Goal: Information Seeking & Learning: Learn about a topic

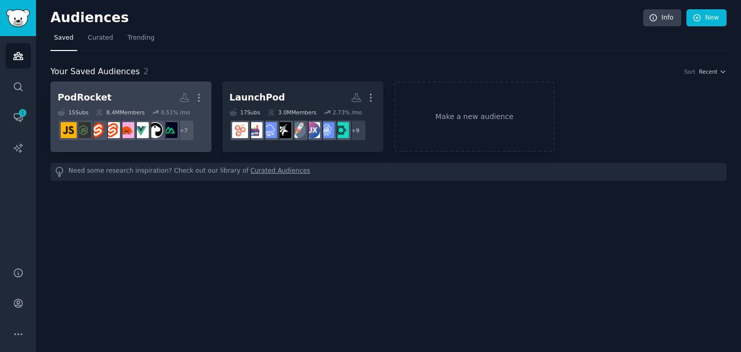
click at [118, 92] on h2 "PodRocket More" at bounding box center [131, 98] width 147 height 18
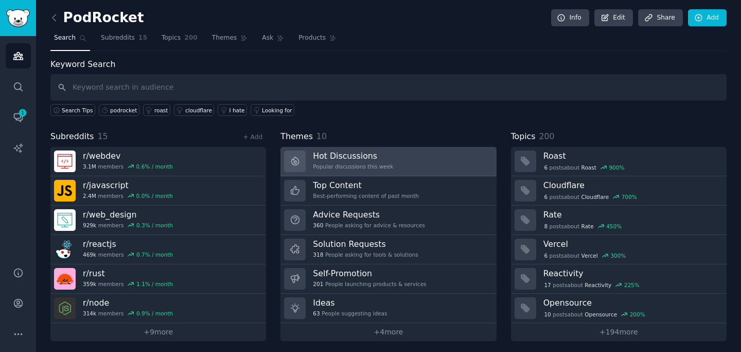
click at [360, 162] on div "Hot Discussions Popular discussions this week" at bounding box center [353, 161] width 80 height 22
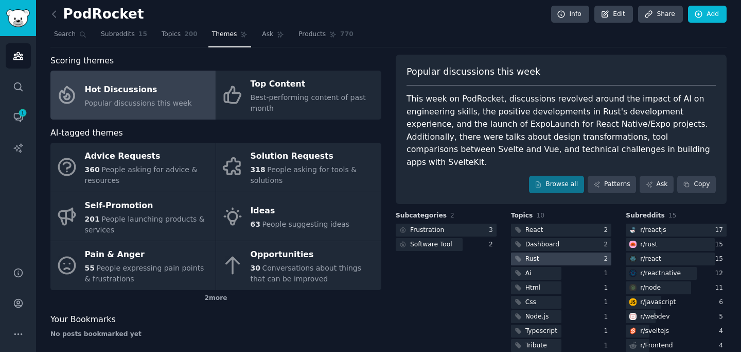
scroll to position [5, 0]
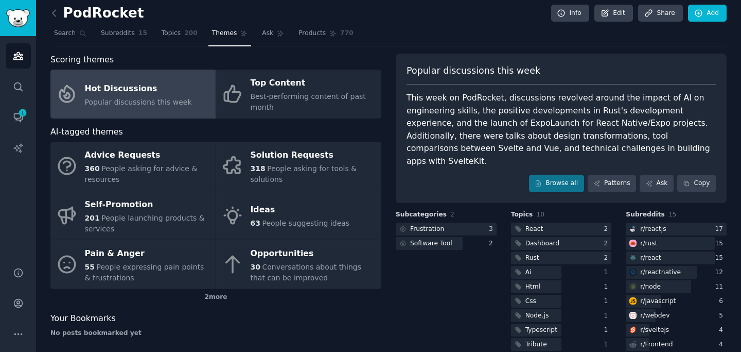
click at [504, 121] on div "This week on PodRocket, discussions revolved around the impact of AI on enginee…" at bounding box center [561, 130] width 309 height 76
copy div "ExpoLaunch"
click at [559, 131] on div "This week on PodRocket, discussions revolved around the impact of AI on enginee…" at bounding box center [561, 130] width 309 height 76
click at [594, 180] on icon at bounding box center [597, 183] width 7 height 7
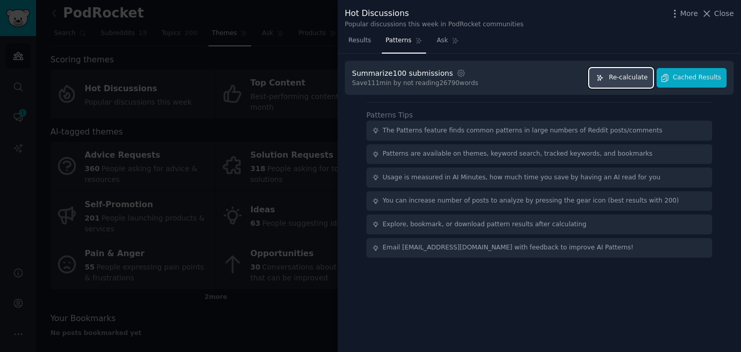
click at [634, 71] on button "Re-calculate" at bounding box center [621, 78] width 64 height 20
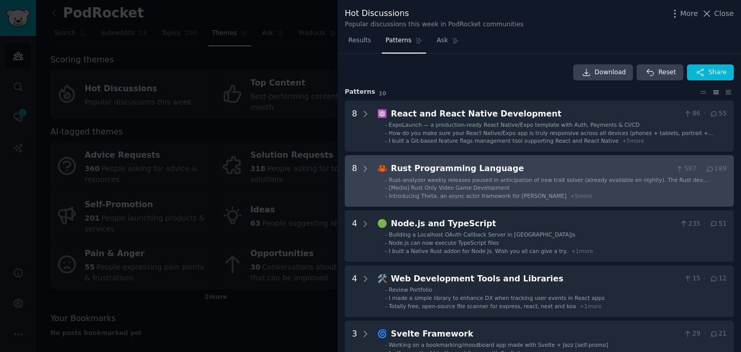
click at [519, 191] on ul "- Rust-analyzer weekly releases paused in anticipation of new trait solver (alr…" at bounding box center [552, 188] width 349 height 24
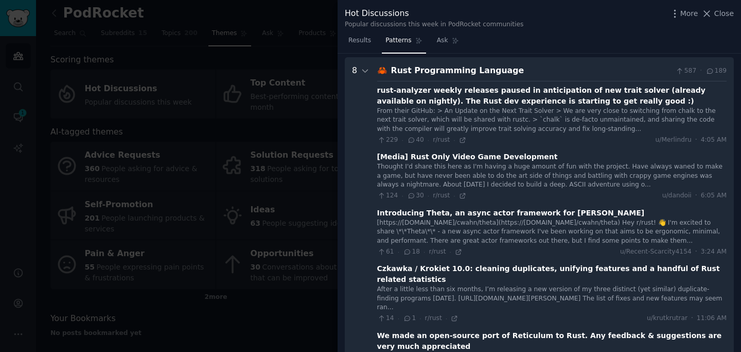
scroll to position [102, 0]
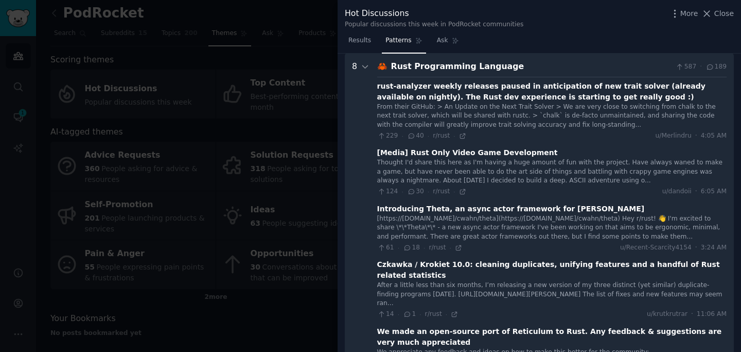
click at [492, 111] on div "From their GitHub: > An Update on the Next Trait Solver > We are very close to …" at bounding box center [552, 115] width 350 height 27
click at [495, 86] on div "rust-analyzer weekly releases paused in anticipation of new trait solver (alrea…" at bounding box center [552, 92] width 350 height 22
click at [460, 137] on icon at bounding box center [462, 135] width 7 height 7
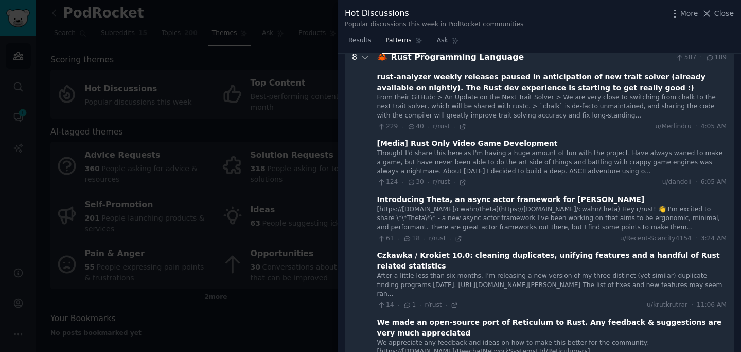
scroll to position [97, 0]
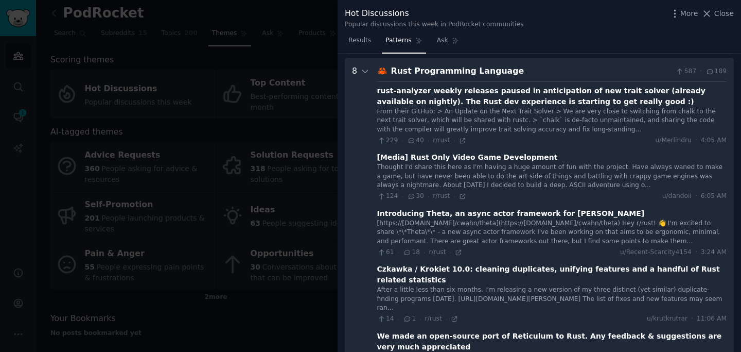
click at [370, 69] on Language "8 🦀 Rust Programming Language 587 · 189 rust-analyzer weekly releases paused in…" at bounding box center [539, 307] width 389 height 499
click at [369, 70] on icon at bounding box center [365, 71] width 9 height 9
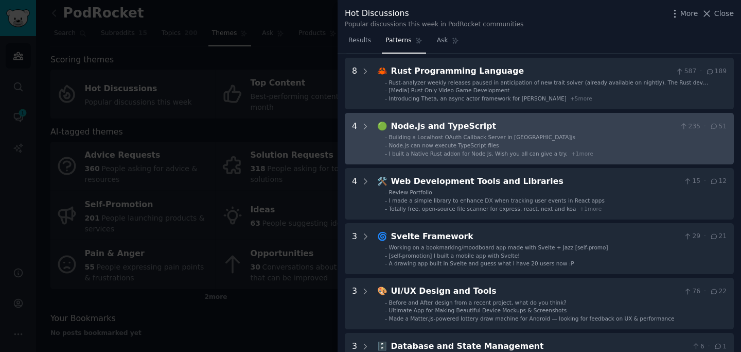
click at [371, 122] on TypeScript "4 🟢 Node.js and TypeScript 235 · 51 - Building a Localhost OAuth Callback Serve…" at bounding box center [539, 138] width 389 height 51
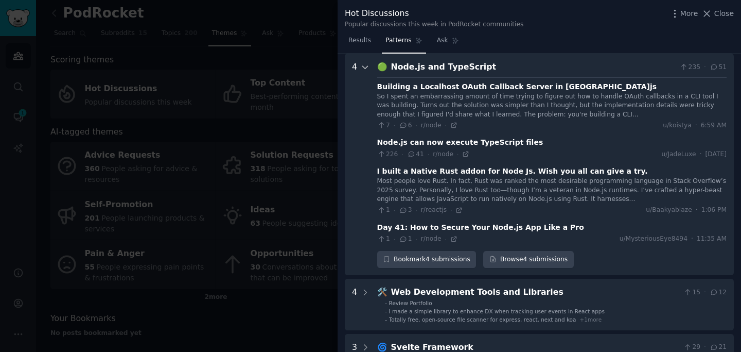
scroll to position [156, 0]
click at [362, 66] on icon at bounding box center [365, 67] width 9 height 9
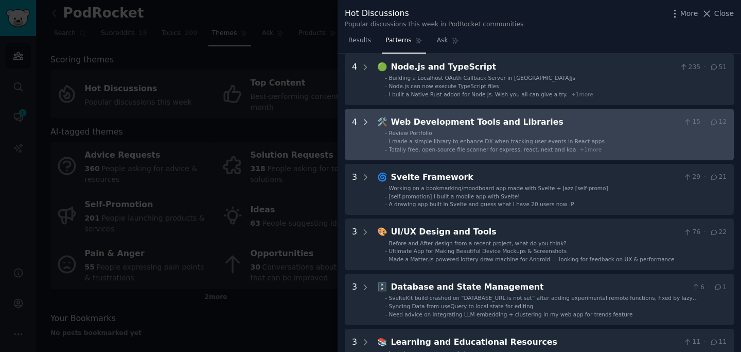
click at [369, 121] on icon at bounding box center [365, 121] width 9 height 9
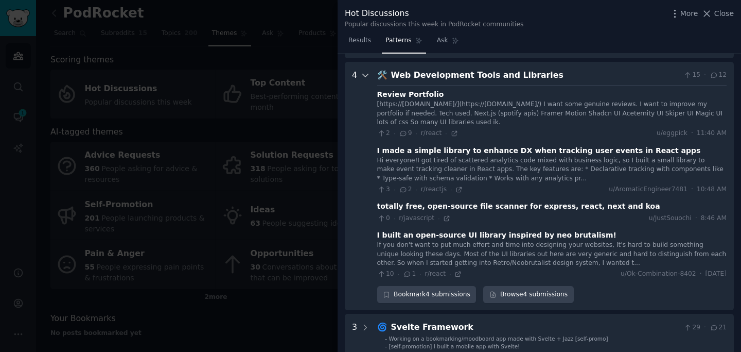
scroll to position [212, 0]
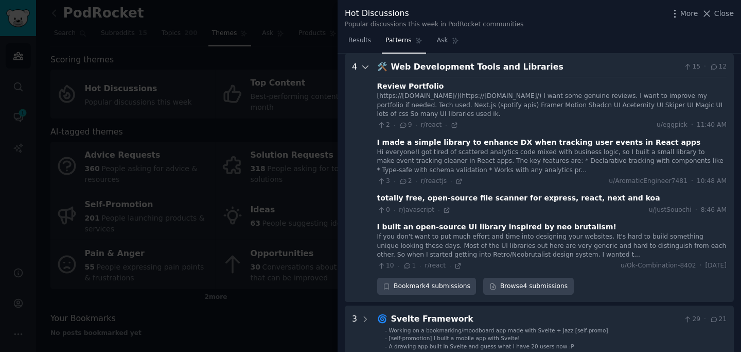
click at [365, 68] on icon at bounding box center [365, 67] width 5 height 3
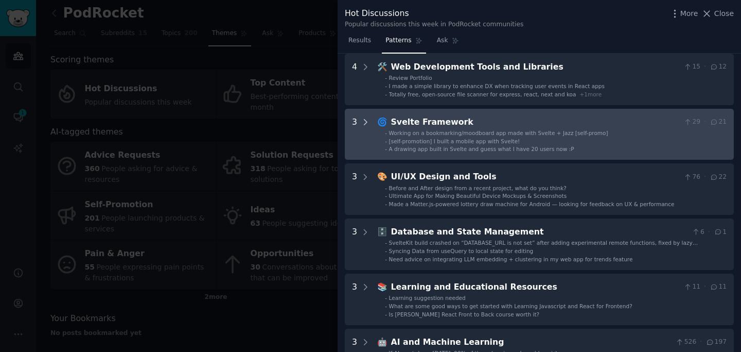
click at [369, 126] on icon at bounding box center [365, 121] width 9 height 9
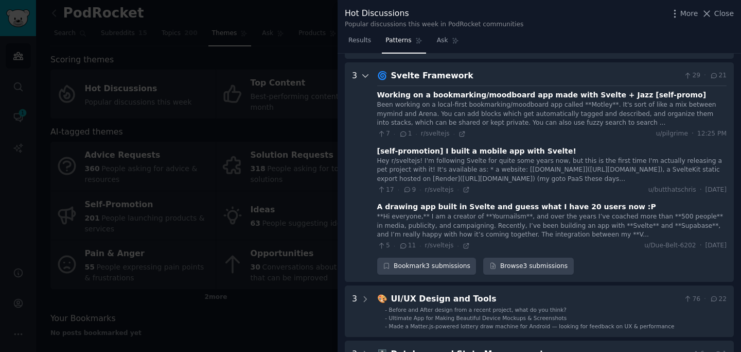
scroll to position [267, 0]
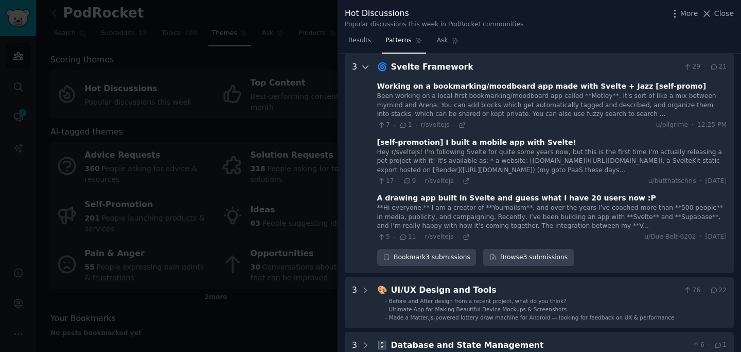
click at [368, 71] on icon at bounding box center [365, 66] width 9 height 9
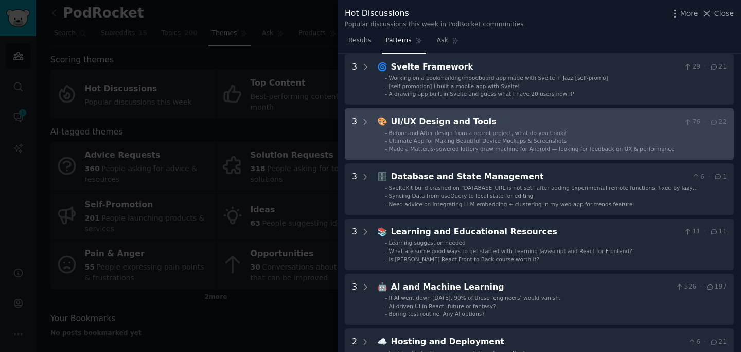
click at [375, 120] on Tools "3 🎨 UI/UX Design and Tools 76 · 22 - Before and After design from a recent proj…" at bounding box center [539, 133] width 389 height 51
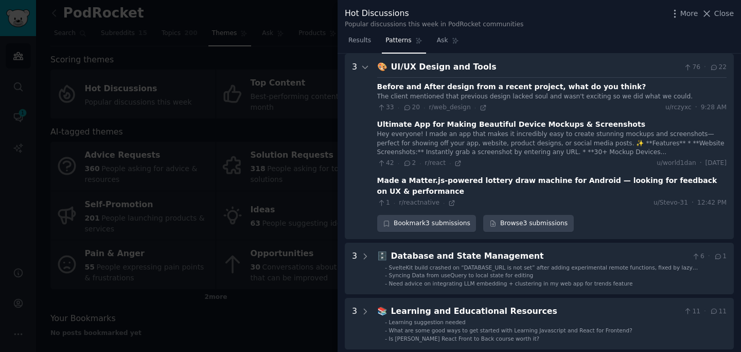
scroll to position [322, 0]
click at [363, 61] on div at bounding box center [365, 145] width 9 height 171
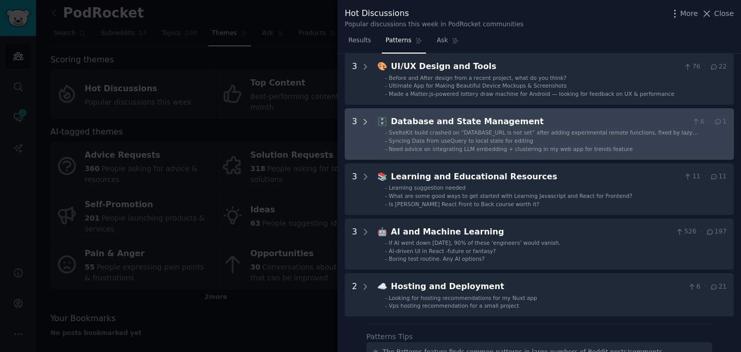
click at [367, 126] on icon at bounding box center [365, 121] width 9 height 9
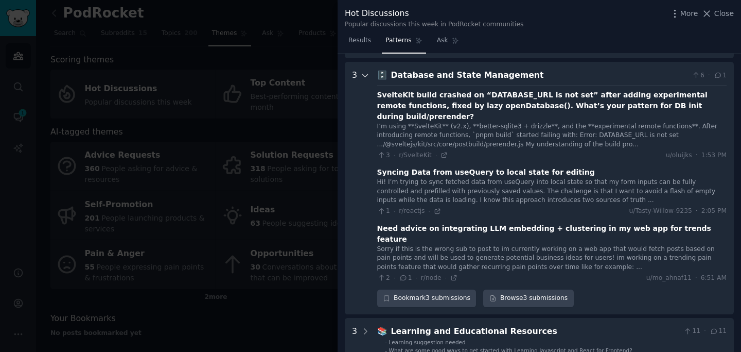
scroll to position [376, 0]
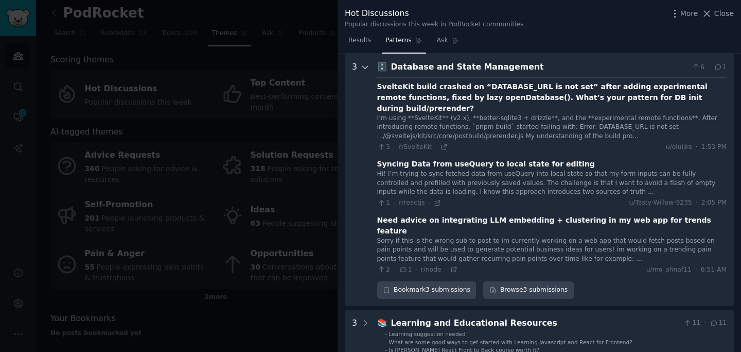
click at [363, 75] on div at bounding box center [365, 180] width 9 height 238
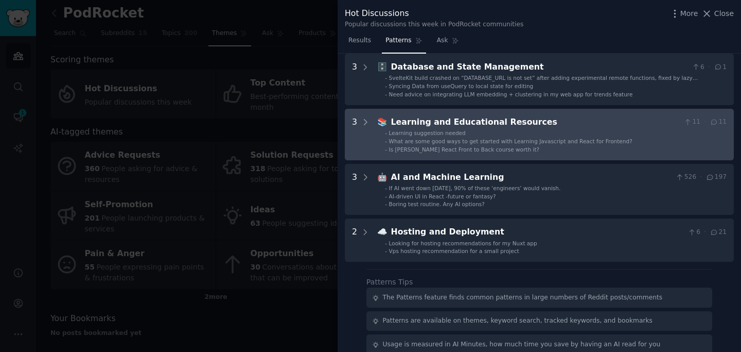
click at [370, 128] on Resources "3 📚 Learning and Educational Resources 11 · 11 - Learning suggestion needed - W…" at bounding box center [539, 134] width 389 height 51
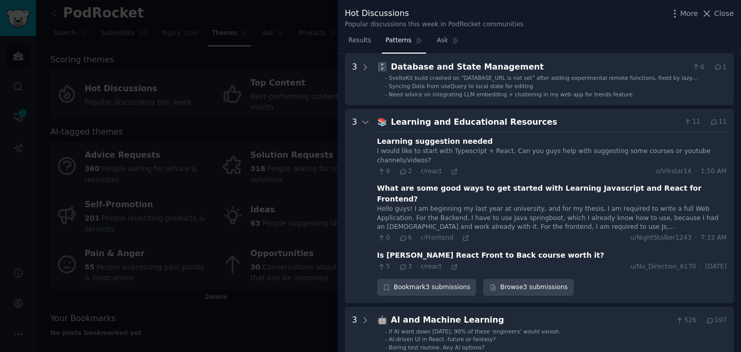
scroll to position [431, 0]
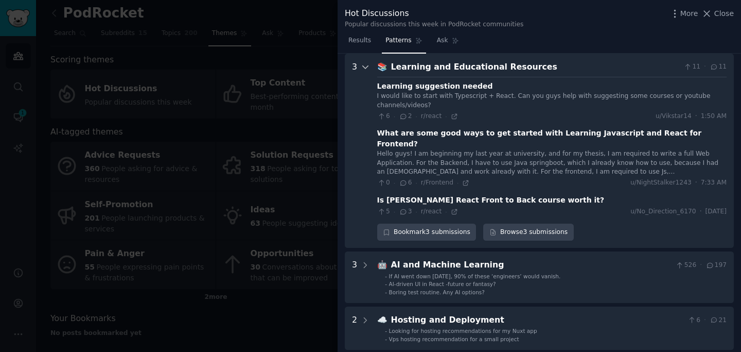
click at [365, 78] on div at bounding box center [365, 151] width 9 height 180
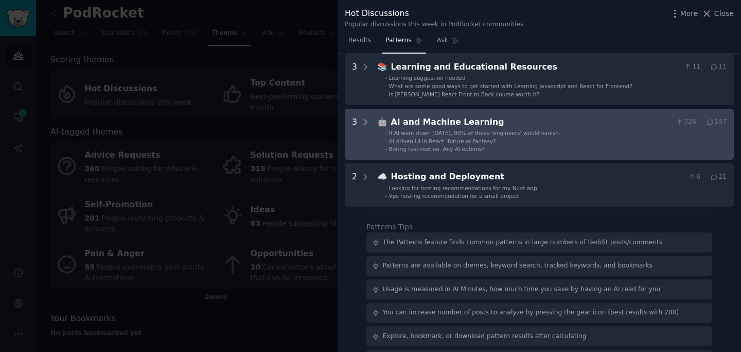
click at [371, 131] on Learning "3 🤖 AI and Machine Learning 526 · 197 - If AI went down [DATE], 90% of these ‘e…" at bounding box center [539, 134] width 389 height 51
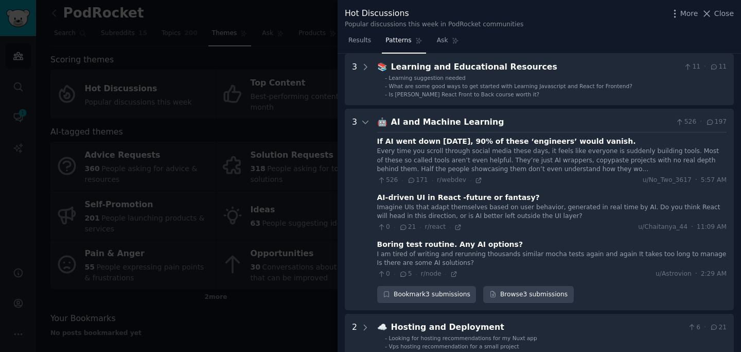
scroll to position [486, 0]
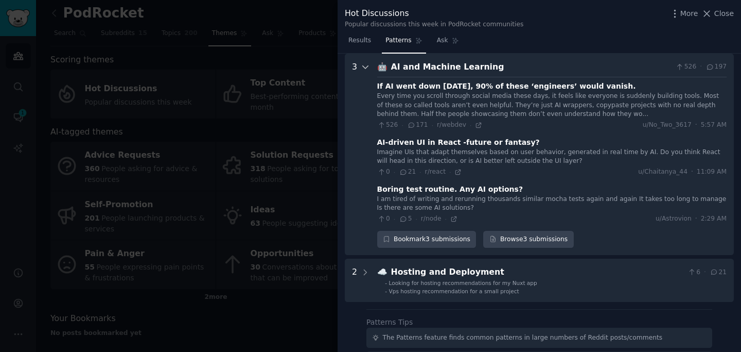
click at [365, 66] on icon at bounding box center [365, 66] width 9 height 9
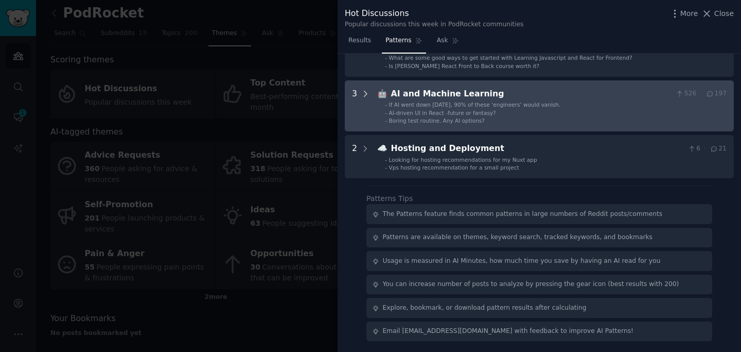
scroll to position [460, 0]
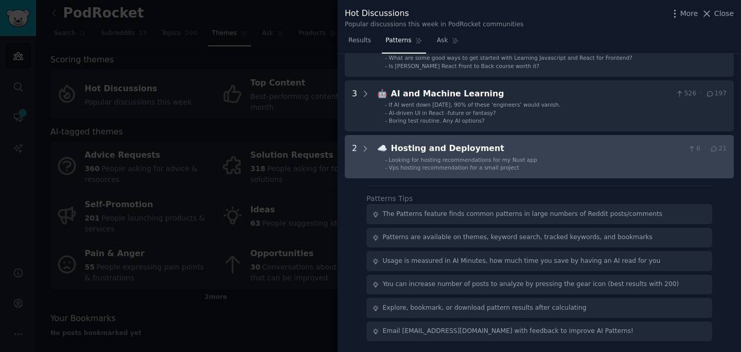
click at [375, 154] on Deployment "2 ☁️ Hosting and Deployment 6 · 21 - Looking for hosting recommendations for my…" at bounding box center [539, 156] width 389 height 43
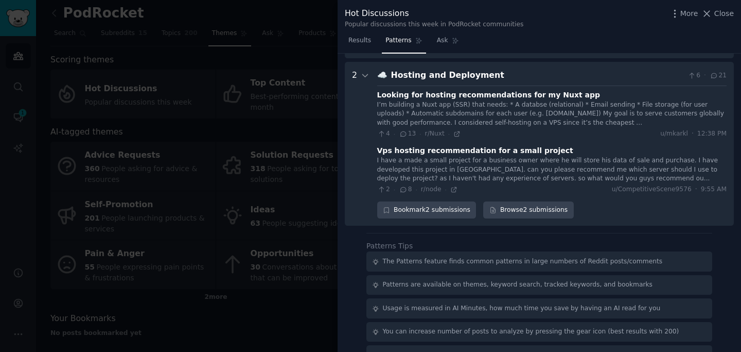
scroll to position [542, 0]
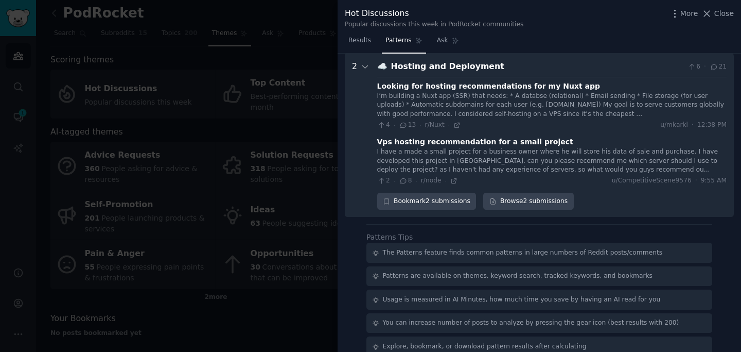
click at [371, 64] on Deployment "2 ☁️ Hosting and Deployment 6 · 21 Looking for hosting recommendations for my N…" at bounding box center [539, 135] width 389 height 164
click at [361, 64] on icon at bounding box center [365, 66] width 9 height 9
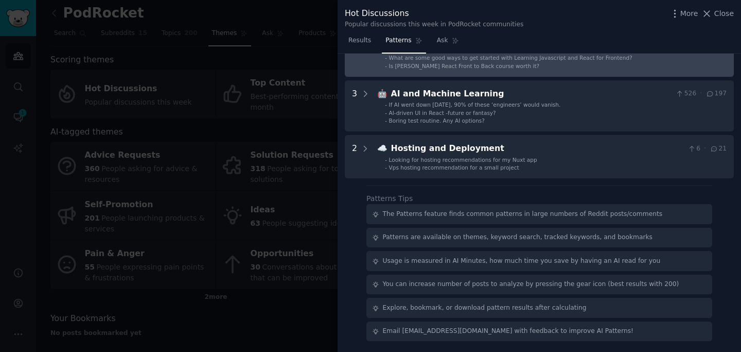
scroll to position [460, 0]
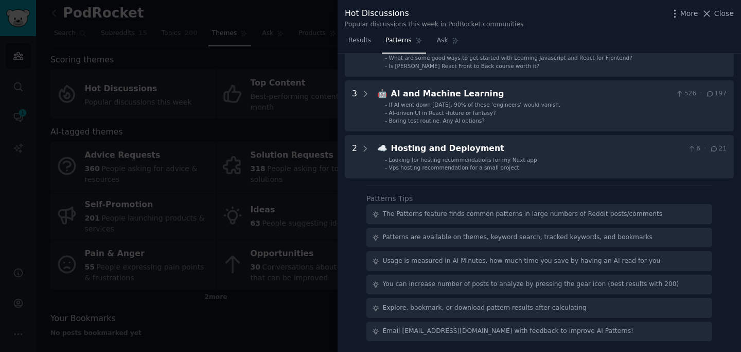
click at [323, 73] on div at bounding box center [370, 176] width 741 height 352
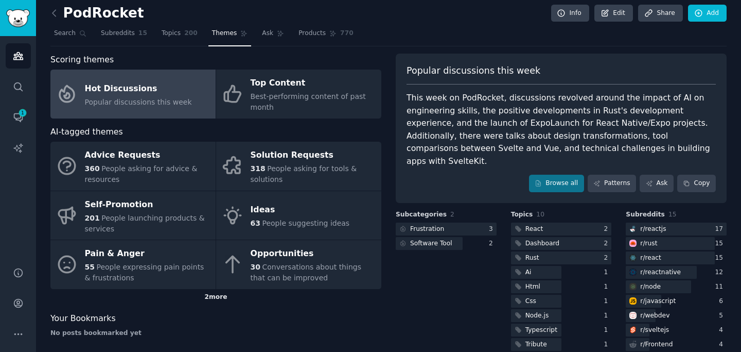
click at [211, 295] on div "2 more" at bounding box center [215, 297] width 331 height 16
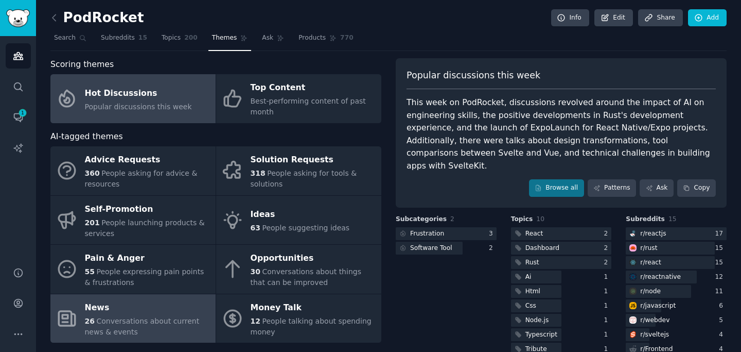
click at [167, 332] on div "26 Conversations about current news & events" at bounding box center [148, 327] width 126 height 22
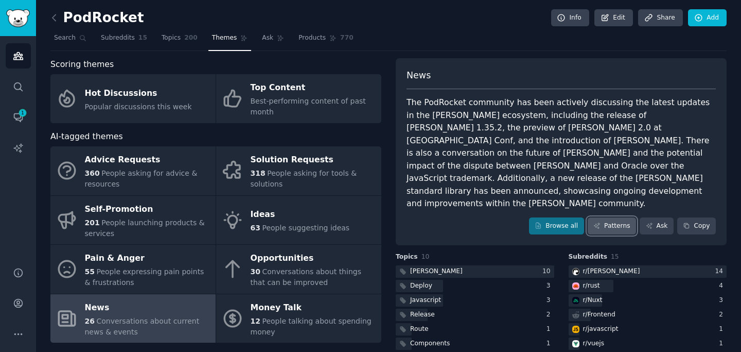
click at [601, 217] on link "Patterns" at bounding box center [612, 226] width 48 height 18
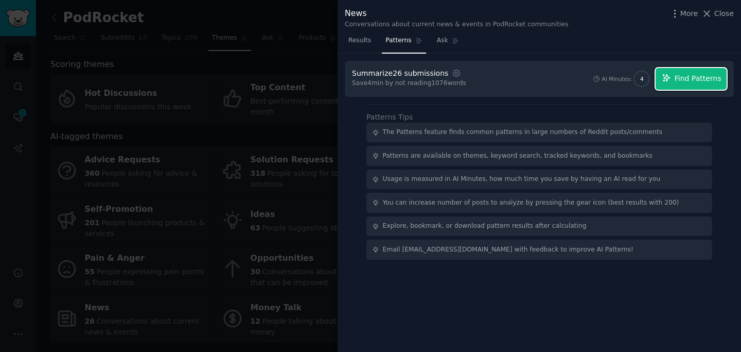
click at [678, 80] on span "Find Patterns" at bounding box center [698, 78] width 47 height 11
